Goal: Find specific page/section: Find specific page/section

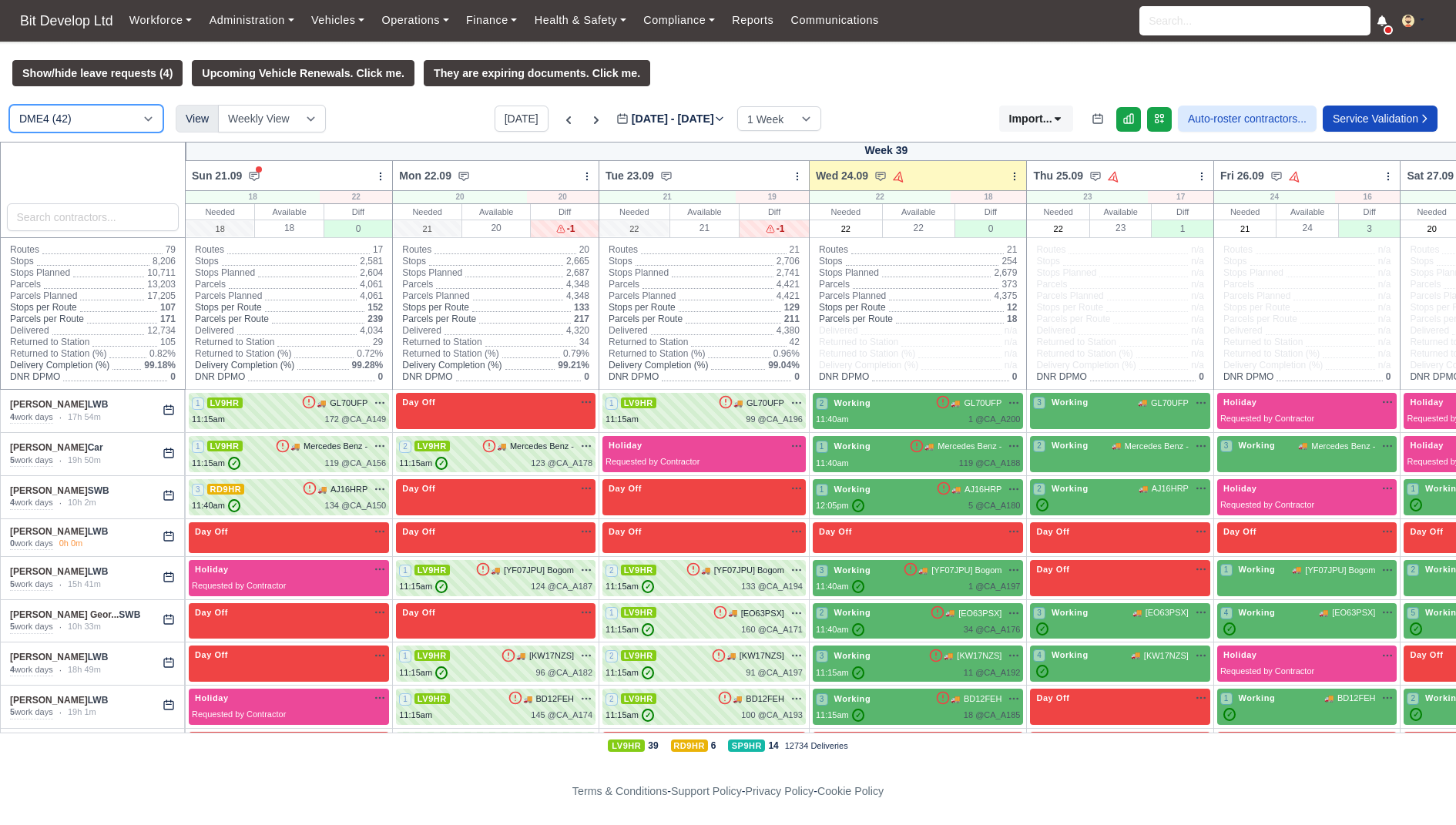
click at [116, 125] on select "DME4 (42) DIG1 (46) YODEL - BASILDON (1)" at bounding box center [86, 119] width 154 height 28
click at [9, 105] on select "DME4 (42) DIG1 (46) YODEL - BASILDON (1)" at bounding box center [86, 119] width 154 height 28
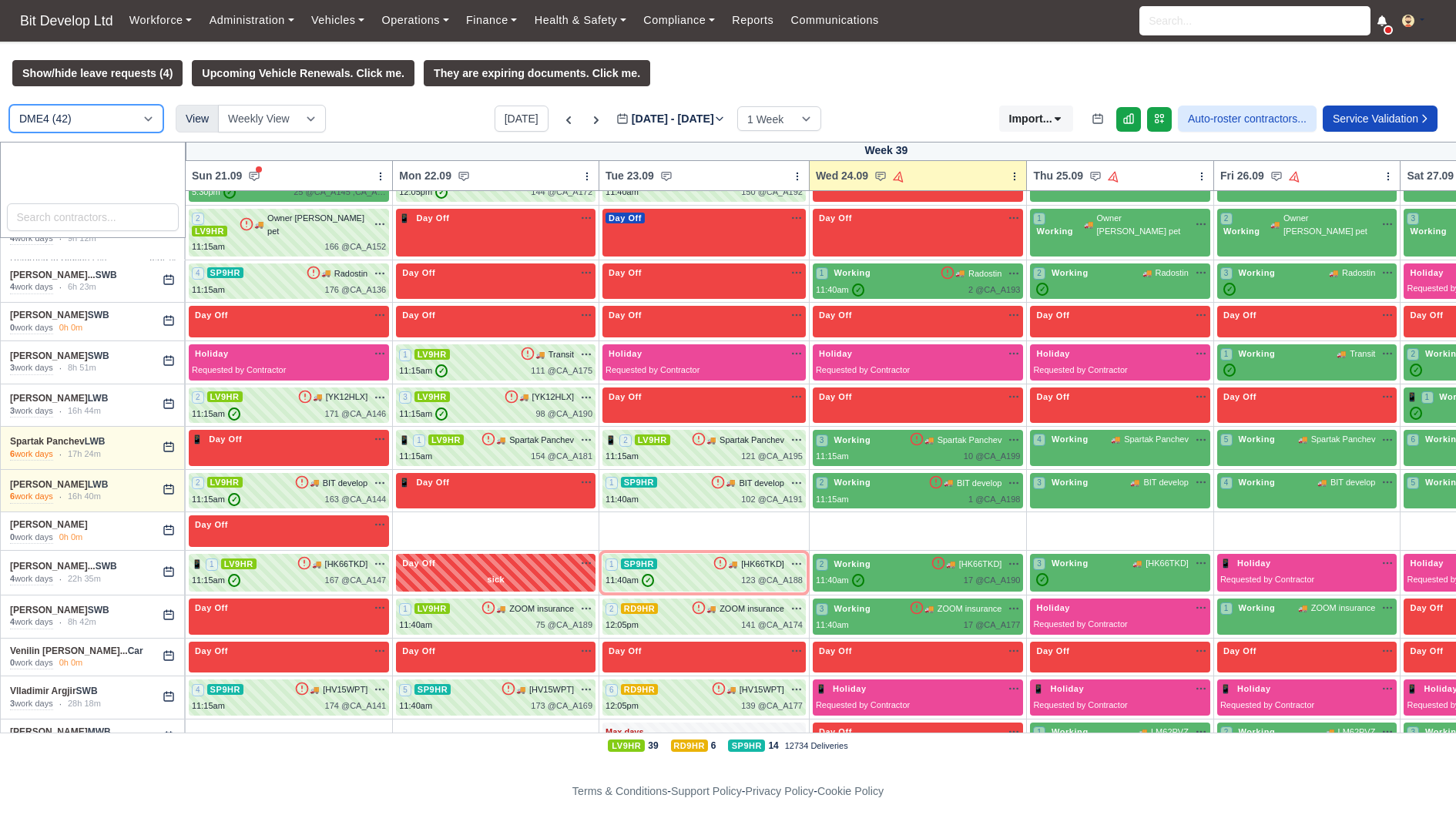
scroll to position [1366, 0]
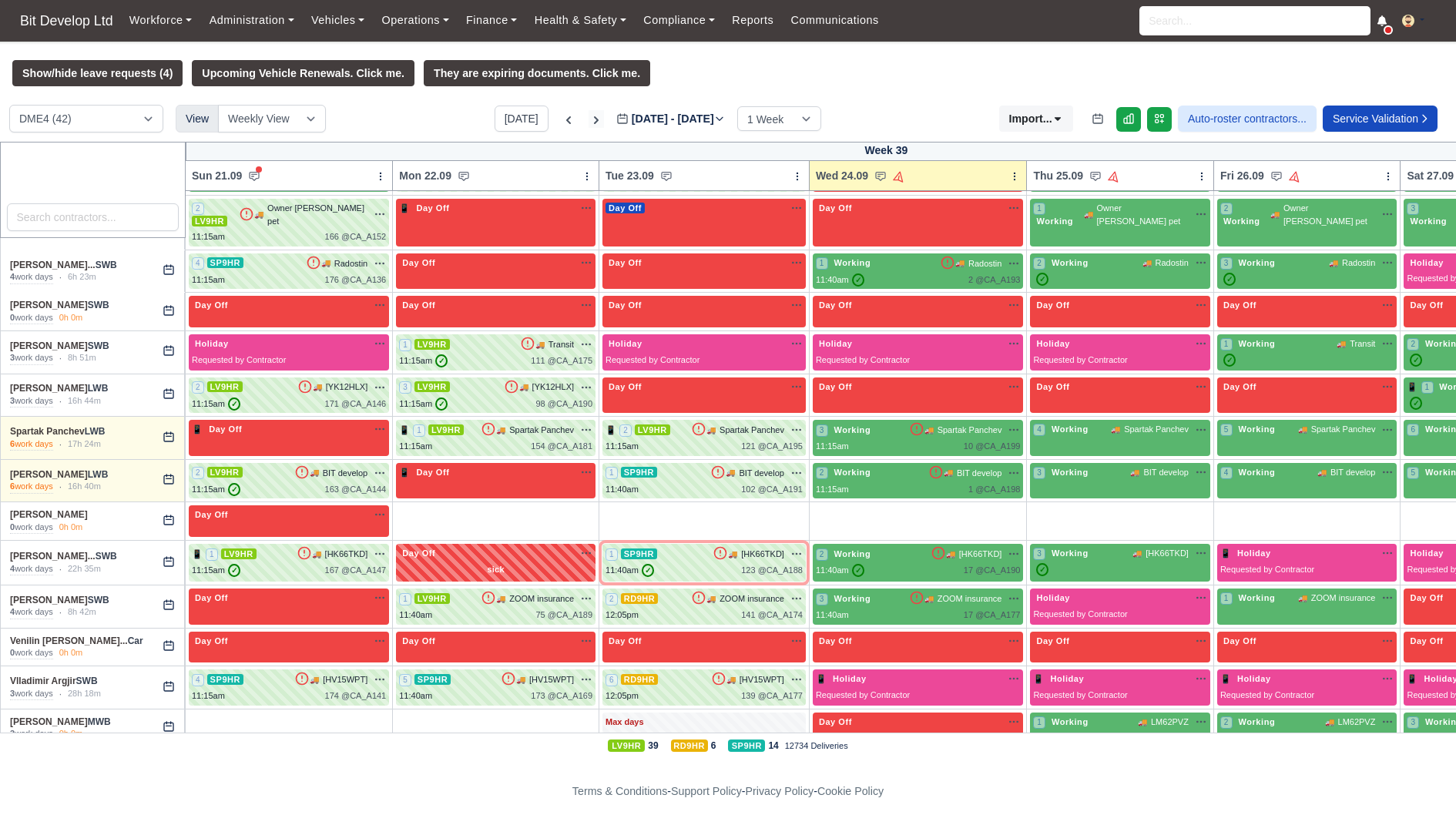
click at [589, 123] on icon at bounding box center [596, 120] width 16 height 16
type input "[DATE]"
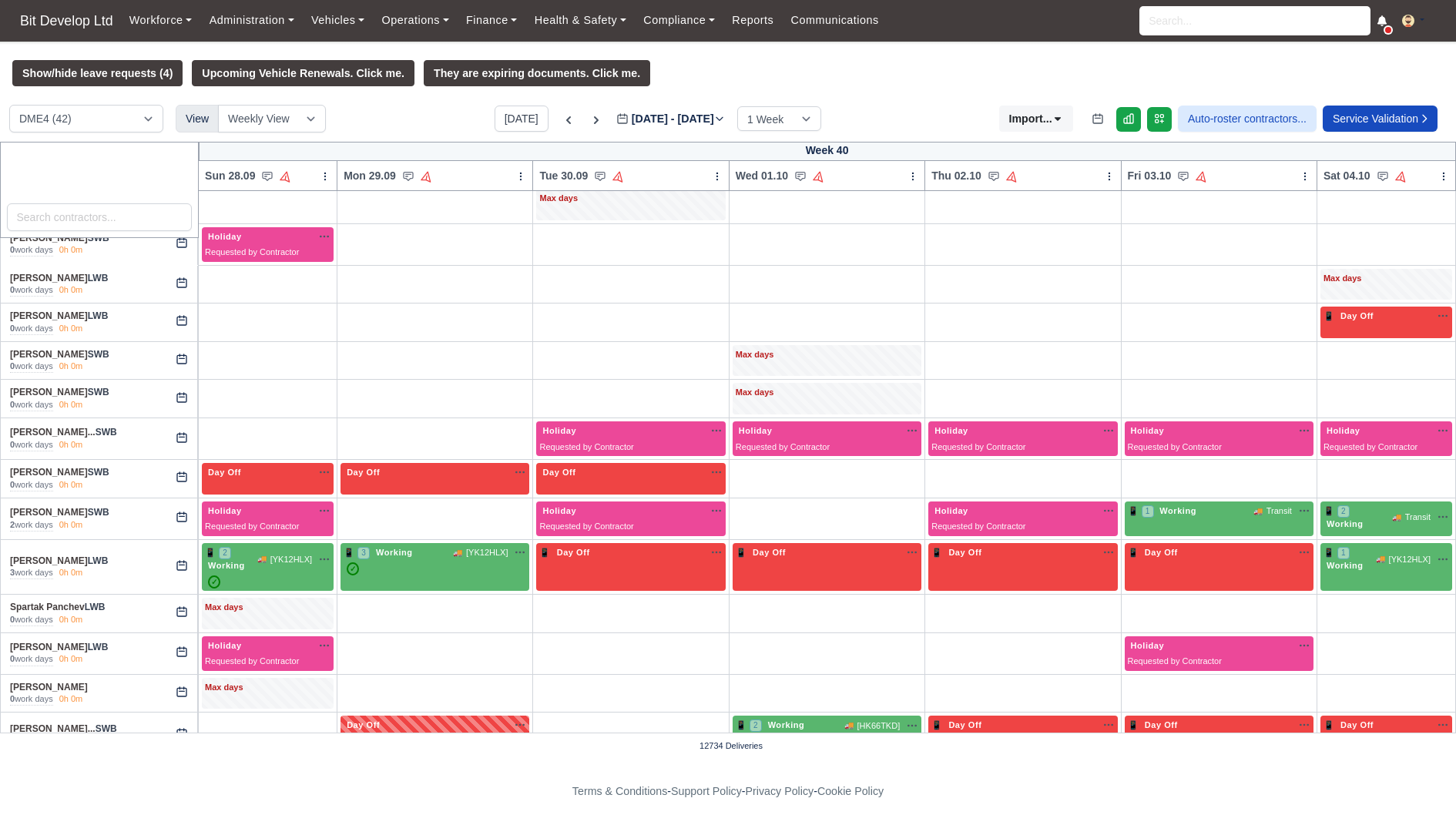
scroll to position [928, 0]
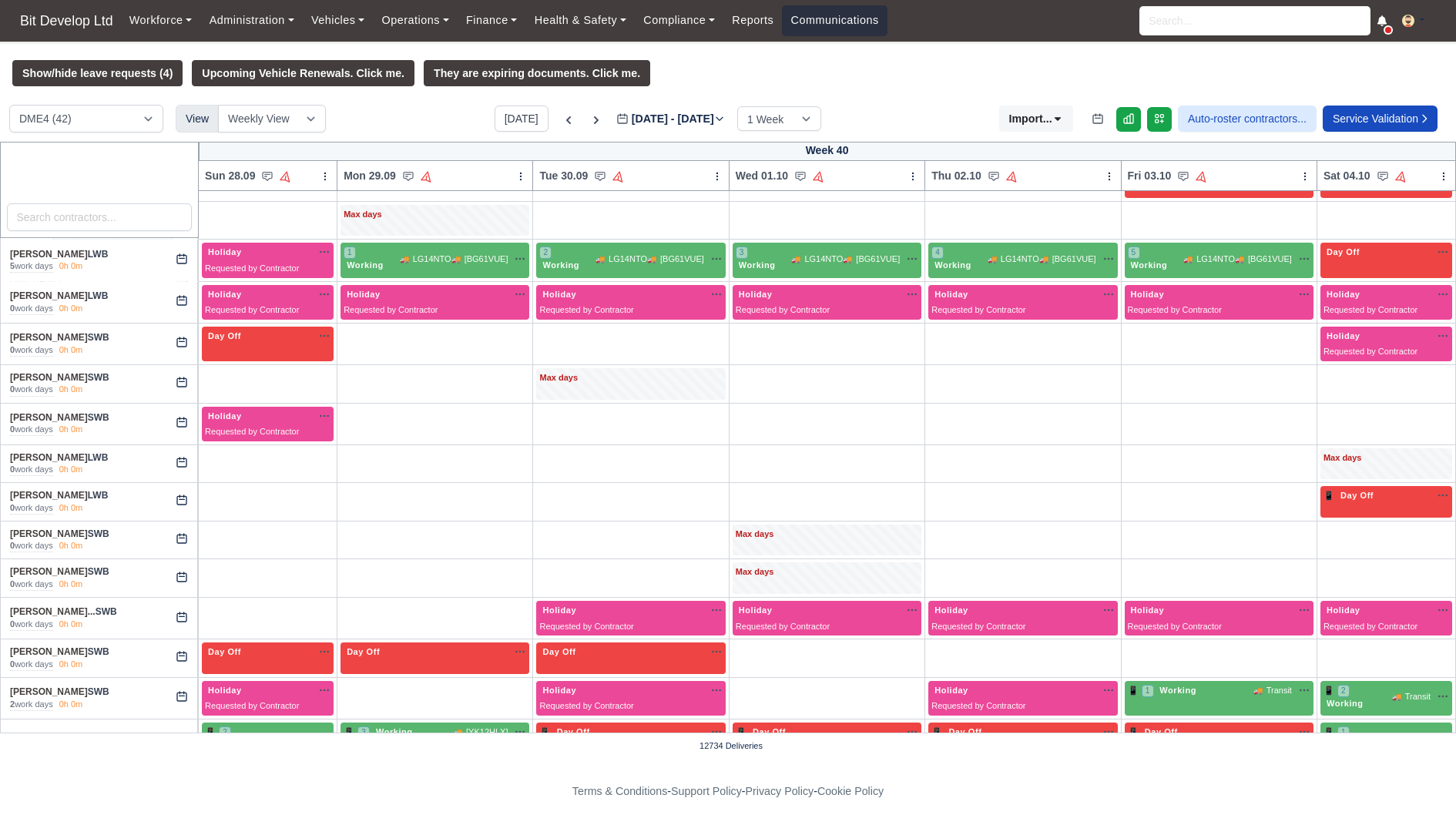
click at [835, 25] on link "Communications" at bounding box center [834, 21] width 106 height 30
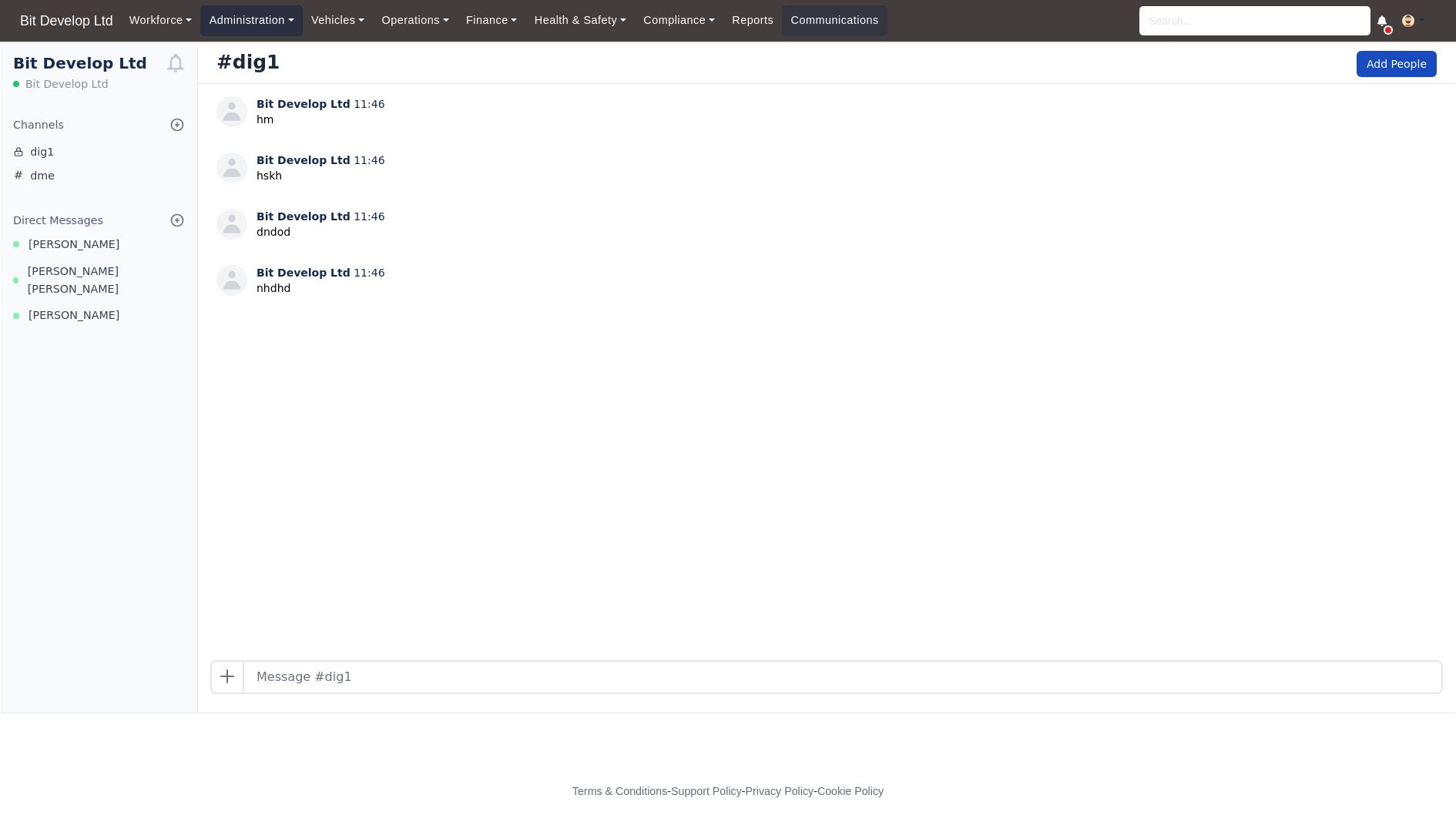
click at [285, 18] on link "Administration" at bounding box center [251, 21] width 102 height 30
click at [677, 57] on div "#dig1 Add People" at bounding box center [826, 64] width 1257 height 39
